Goal: Complete application form

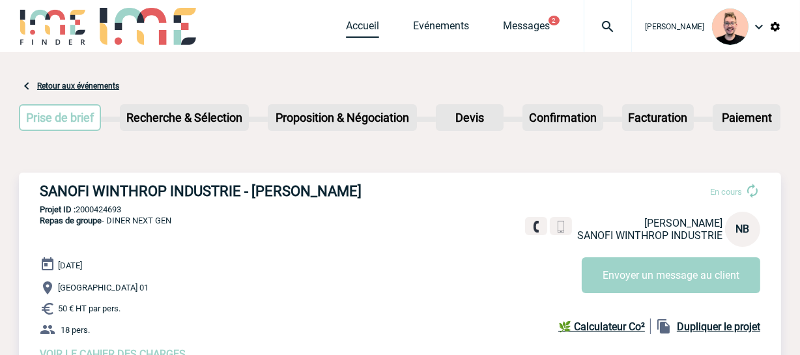
click at [360, 26] on link "Accueil" at bounding box center [362, 29] width 33 height 18
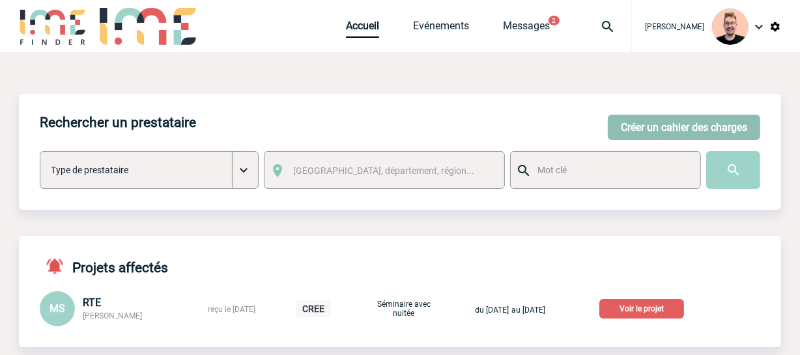
click at [642, 124] on button "Créer un cahier des charges" at bounding box center [684, 127] width 152 height 25
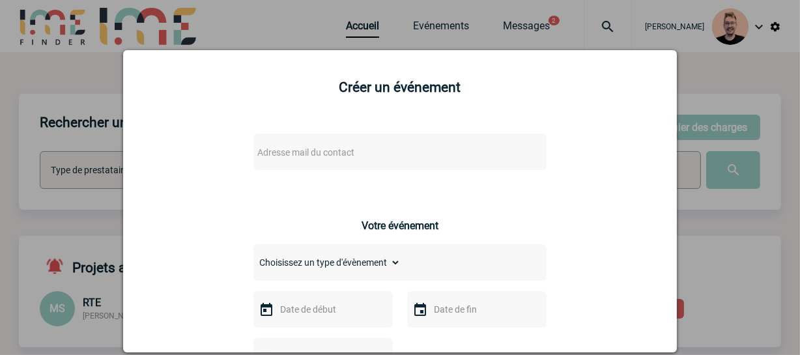
click at [287, 149] on span "Adresse mail du contact" at bounding box center [305, 152] width 97 height 10
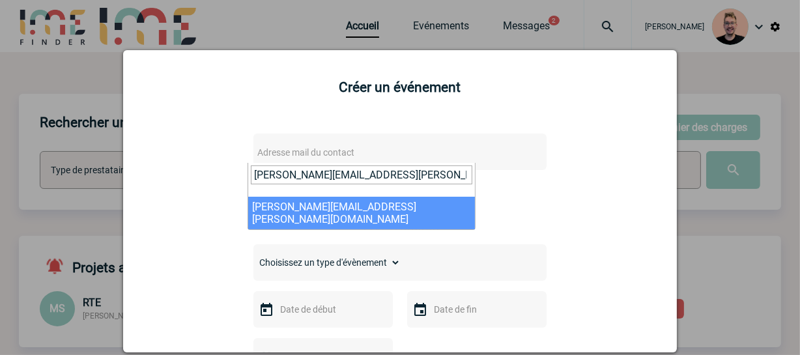
type input "[PERSON_NAME][EMAIL_ADDRESS][PERSON_NAME][DOMAIN_NAME]"
select select "132732"
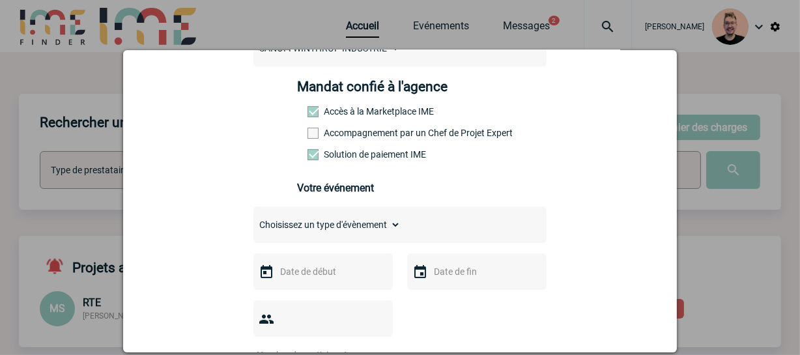
scroll to position [236, 0]
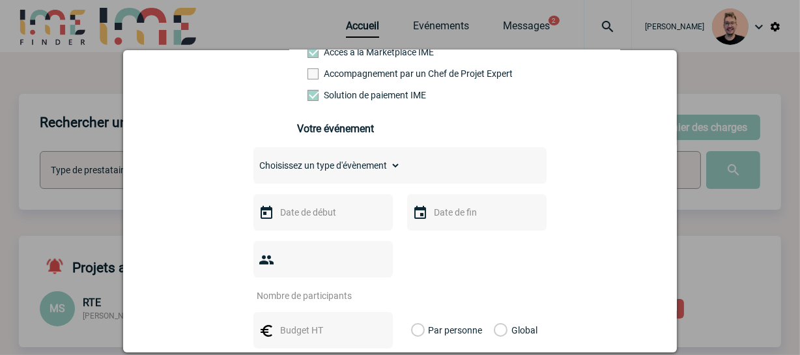
click at [355, 169] on select "Choisissez un type d'évènement Séminaire avec nuitée Séminaire sans nuitée Repa…" at bounding box center [326, 165] width 147 height 18
select select "9"
click at [253, 160] on select "Choisissez un type d'évènement Séminaire avec nuitée Séminaire sans nuitée Repa…" at bounding box center [326, 165] width 147 height 18
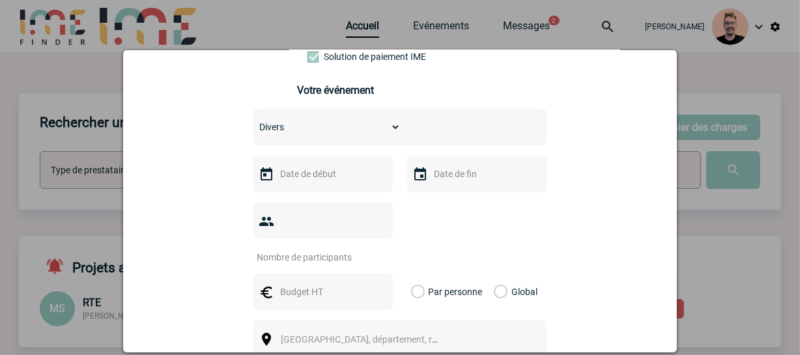
scroll to position [296, 0]
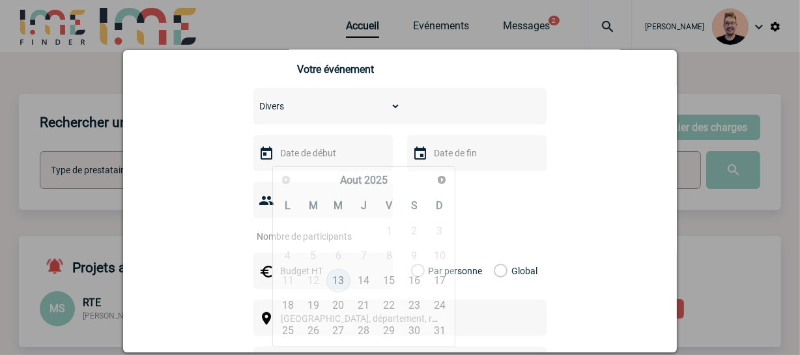
click at [304, 162] on input "text" at bounding box center [322, 153] width 90 height 17
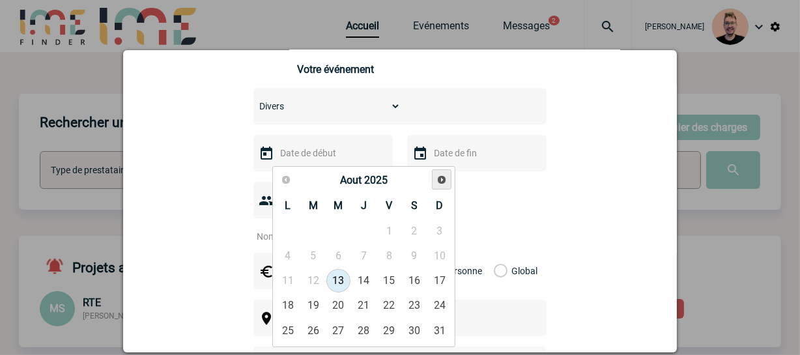
click at [444, 181] on span "Suivant" at bounding box center [441, 180] width 10 height 10
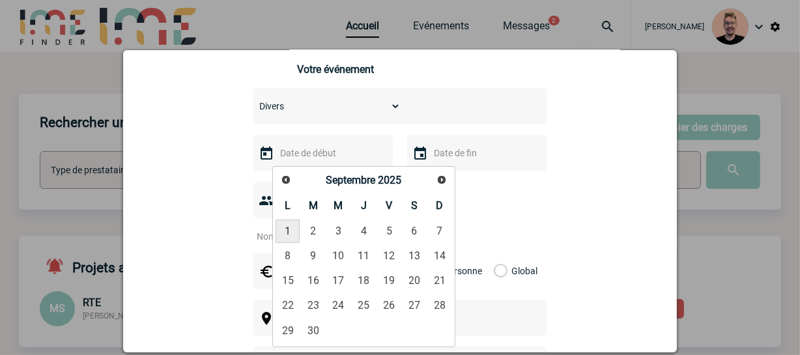
click at [289, 228] on link "1" at bounding box center [288, 231] width 24 height 23
type input "[DATE]"
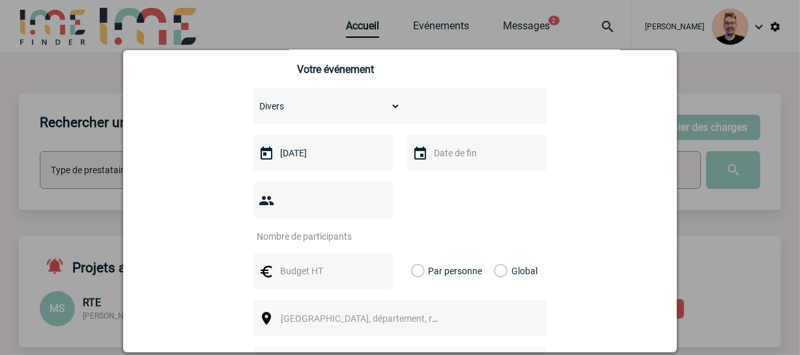
click at [444, 162] on input "text" at bounding box center [476, 153] width 90 height 17
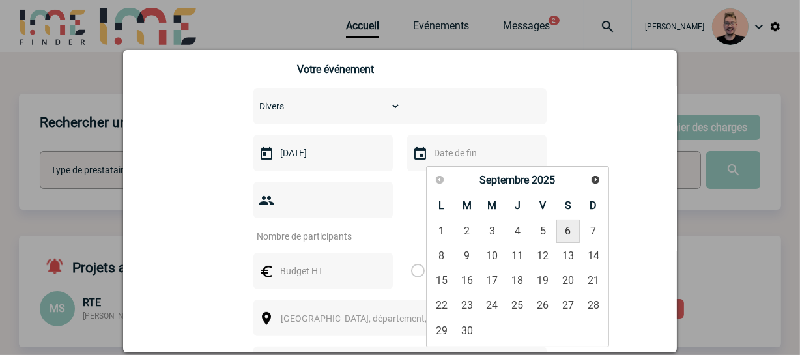
click at [566, 230] on link "6" at bounding box center [568, 231] width 24 height 23
type input "[DATE]"
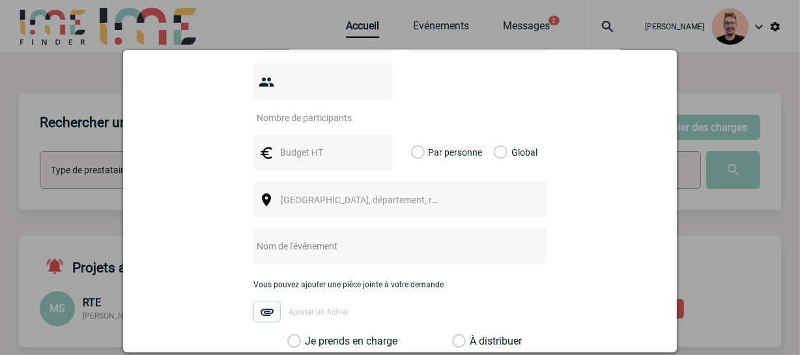
scroll to position [355, 0]
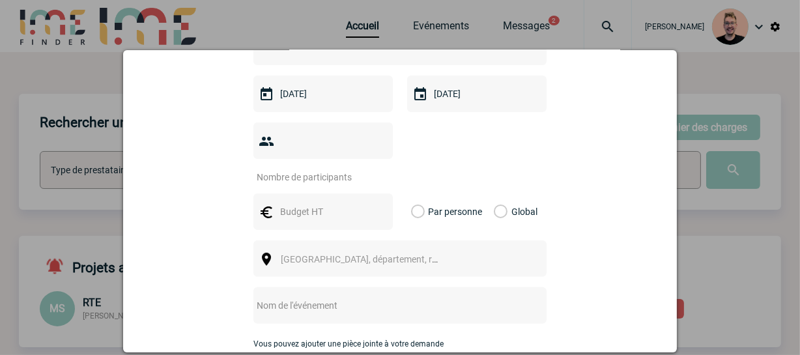
click at [293, 169] on input "number" at bounding box center [314, 177] width 122 height 17
type input "3"
click at [304, 203] on input "text" at bounding box center [322, 211] width 90 height 17
type input "3000"
click at [482, 193] on div "Par personne Global" at bounding box center [476, 211] width 139 height 36
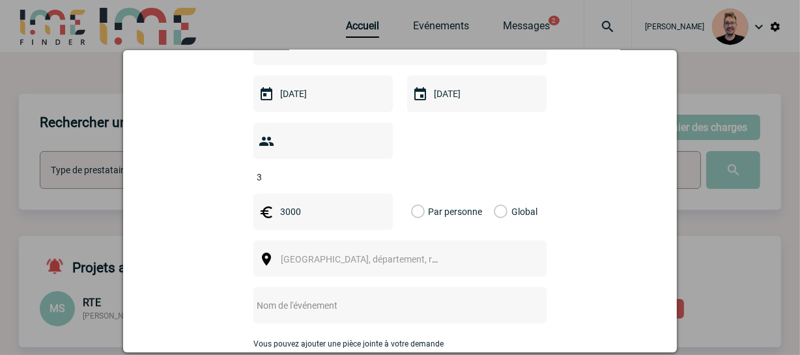
click at [500, 193] on div "Global" at bounding box center [514, 211] width 44 height 36
click at [494, 195] on label "Global" at bounding box center [498, 211] width 8 height 36
click at [0, 0] on input "Global" at bounding box center [0, 0] width 0 height 0
click at [289, 254] on span "[GEOGRAPHIC_DATA], département, région..." at bounding box center [371, 259] width 181 height 10
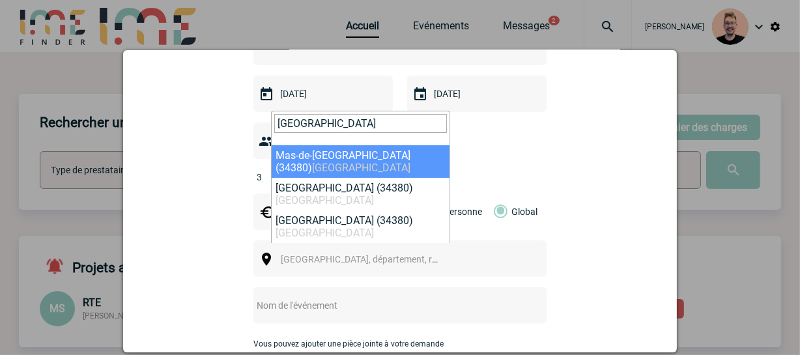
drag, startPoint x: 322, startPoint y: 124, endPoint x: 251, endPoint y: 126, distance: 71.1
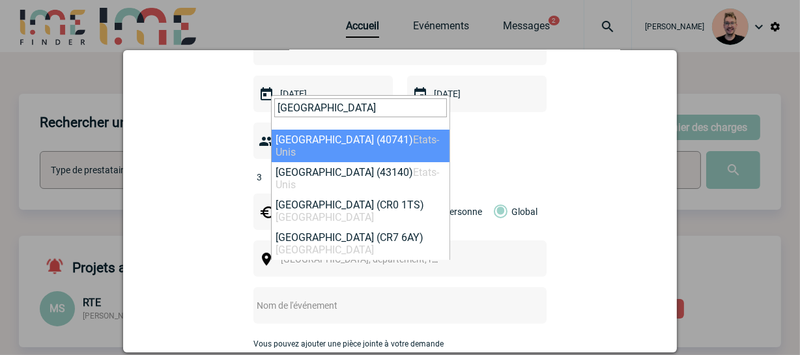
type input "[GEOGRAPHIC_DATA]"
select select "323736"
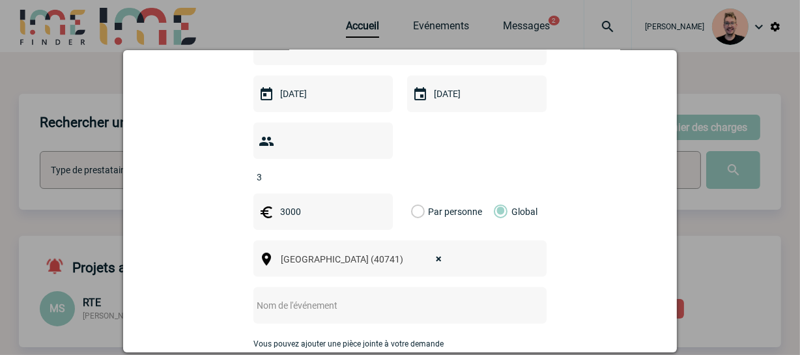
click at [369, 250] on span "× [GEOGRAPHIC_DATA] (40741)" at bounding box center [365, 259] width 179 height 18
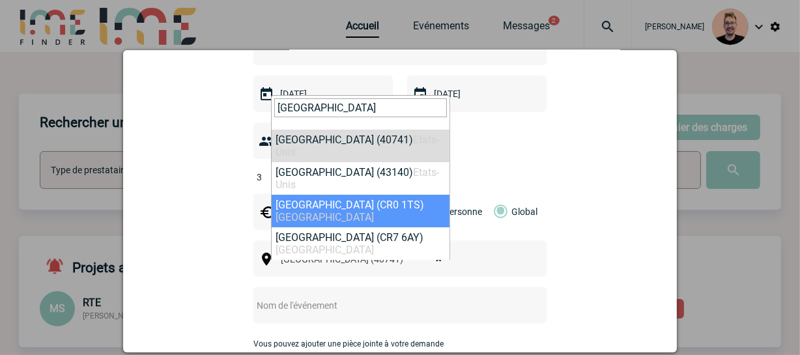
type input "[GEOGRAPHIC_DATA]"
select select "317109"
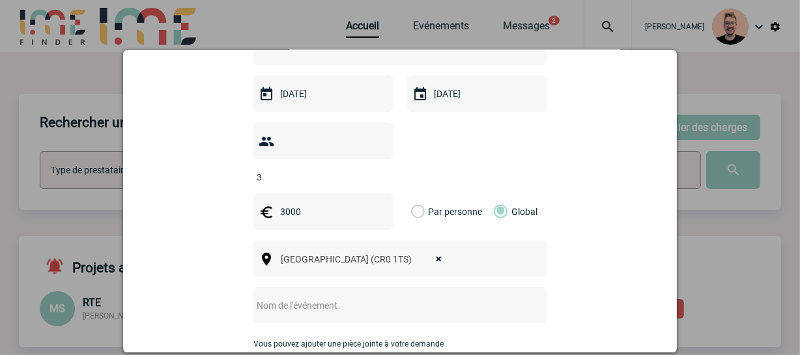
click at [286, 297] on input "text" at bounding box center [382, 305] width 259 height 17
paste input "London Accommodation - Chief Talent Office"
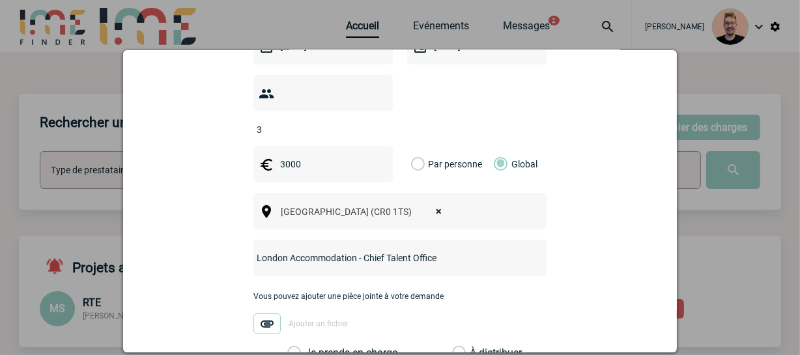
scroll to position [474, 0]
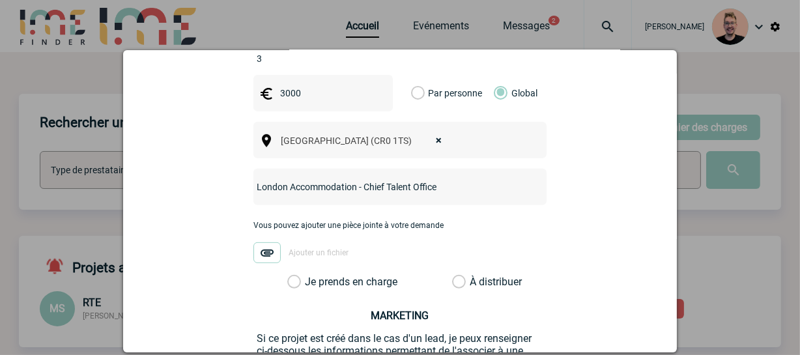
type input "London Accommodation - Chief Talent Office"
click at [322, 276] on div "Je prends en charge" at bounding box center [337, 282] width 110 height 13
click at [289, 276] on label "Je prends en charge" at bounding box center [298, 282] width 22 height 13
click at [0, 0] on input "Je prends en charge" at bounding box center [0, 0] width 0 height 0
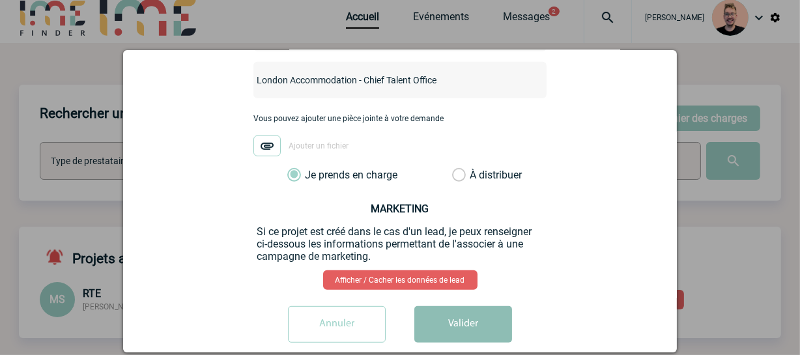
scroll to position [355, 0]
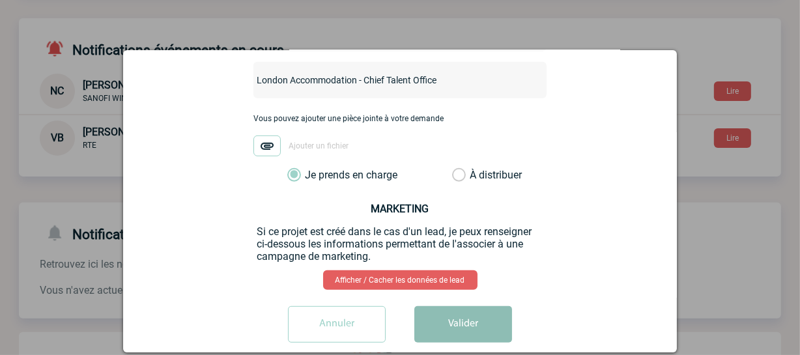
click at [459, 310] on button "Valider" at bounding box center [463, 324] width 98 height 36
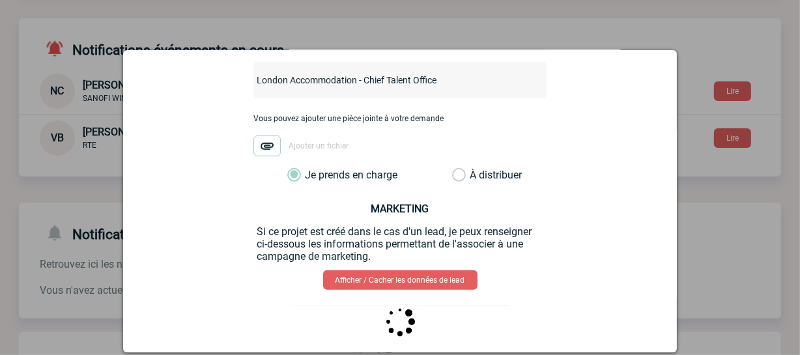
scroll to position [0, 0]
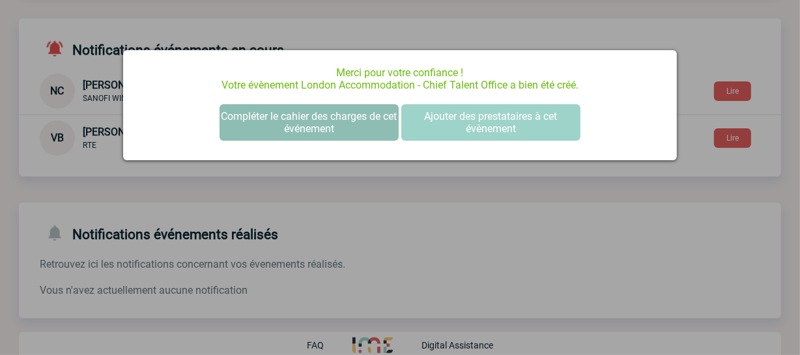
click at [320, 119] on button "Compléter le cahier des charges de cet événement" at bounding box center [309, 122] width 179 height 36
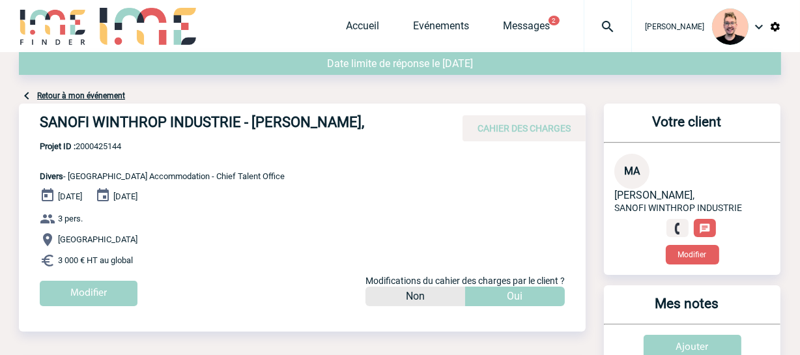
click at [94, 144] on span "Projet ID : 2000425144" at bounding box center [162, 146] width 245 height 10
copy span "2000425144"
click at [361, 117] on h4 "SANOFI WINTHROP INDUSTRIE - Melissa AGUILAR," at bounding box center [235, 125] width 391 height 22
drag, startPoint x: 362, startPoint y: 122, endPoint x: 31, endPoint y: 127, distance: 331.0
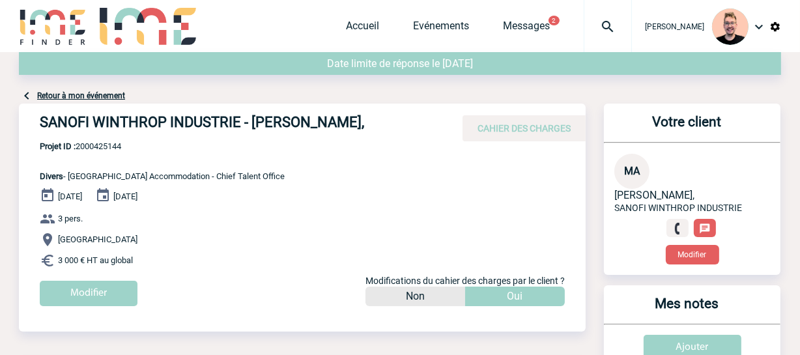
click at [31, 127] on div "SANOFI WINTHROP INDUSTRIE - Melissa AGUILAR, CAHIER DES CHARGES" at bounding box center [302, 123] width 567 height 38
copy h4 "SANOFI WINTHROP INDUSTRIE - Melissa AGUILAR"
click at [88, 147] on span "Projet ID : 2000425144" at bounding box center [162, 146] width 245 height 10
copy span "2000425144"
